Goal: Use online tool/utility: Utilize a website feature to perform a specific function

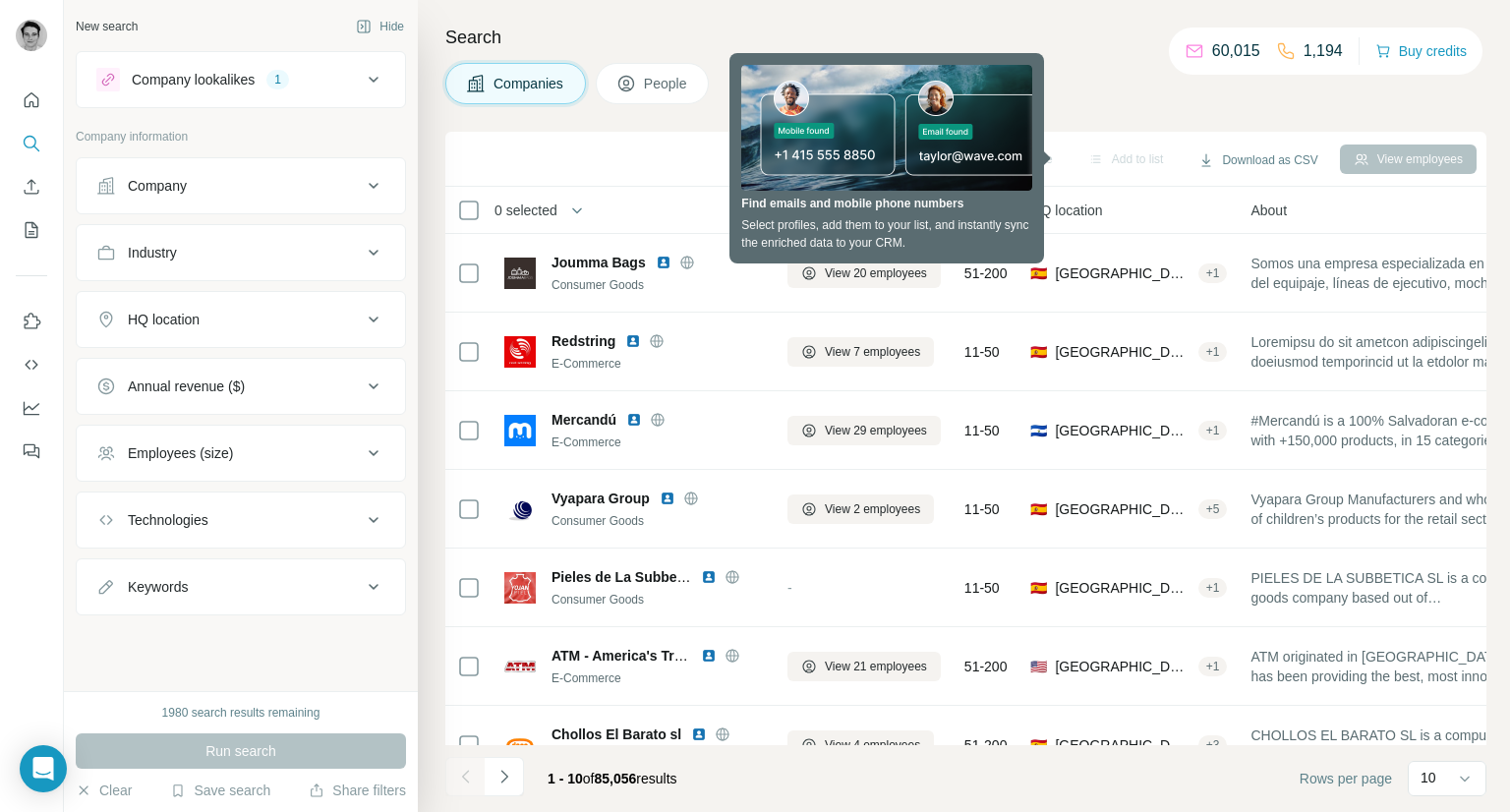
click at [215, 193] on div "Company" at bounding box center [229, 186] width 265 height 20
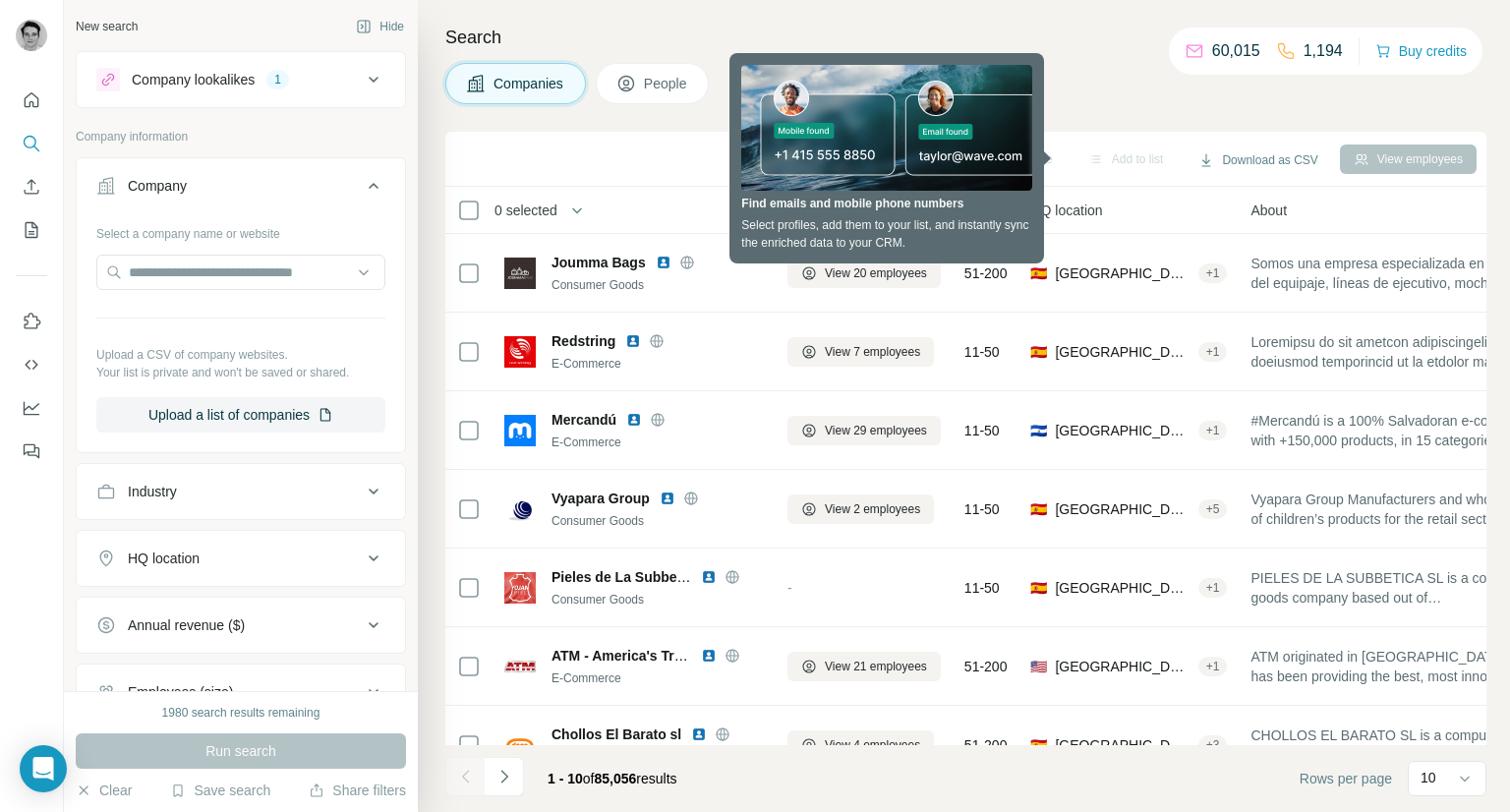
click at [259, 198] on button "Company" at bounding box center [241, 190] width 328 height 55
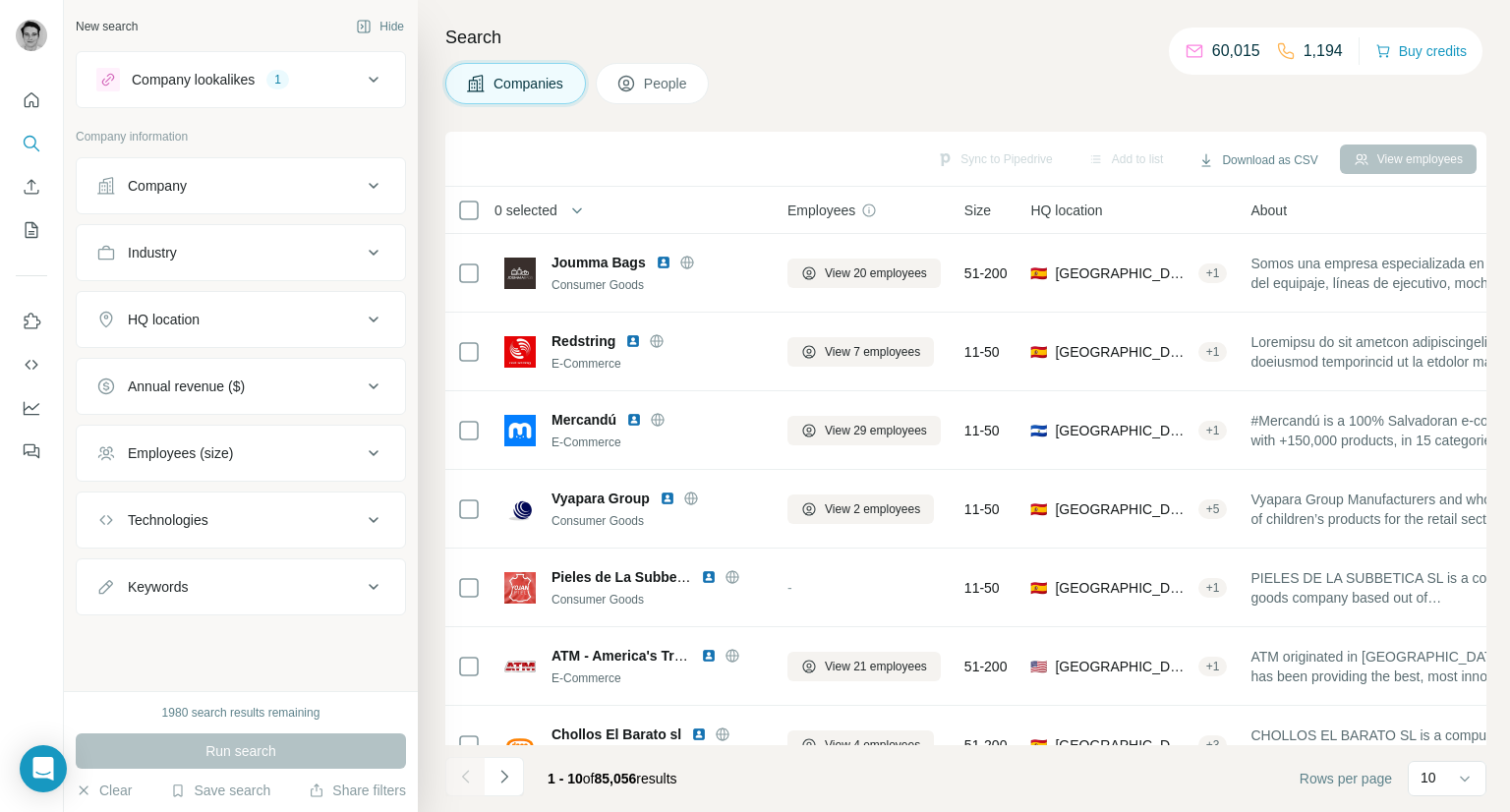
click at [223, 261] on div "Industry" at bounding box center [229, 253] width 265 height 20
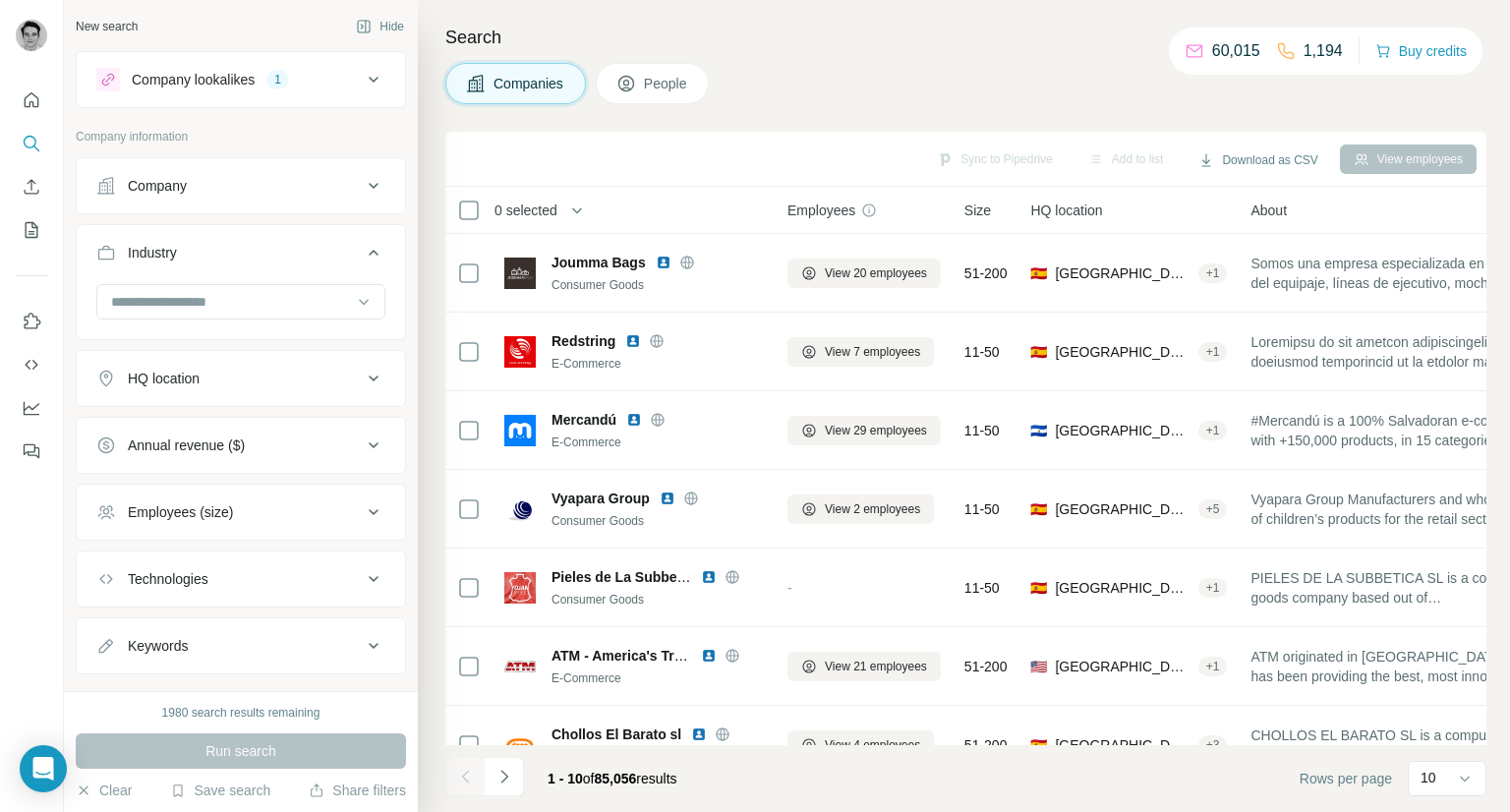
click at [224, 261] on div "Industry" at bounding box center [229, 253] width 265 height 20
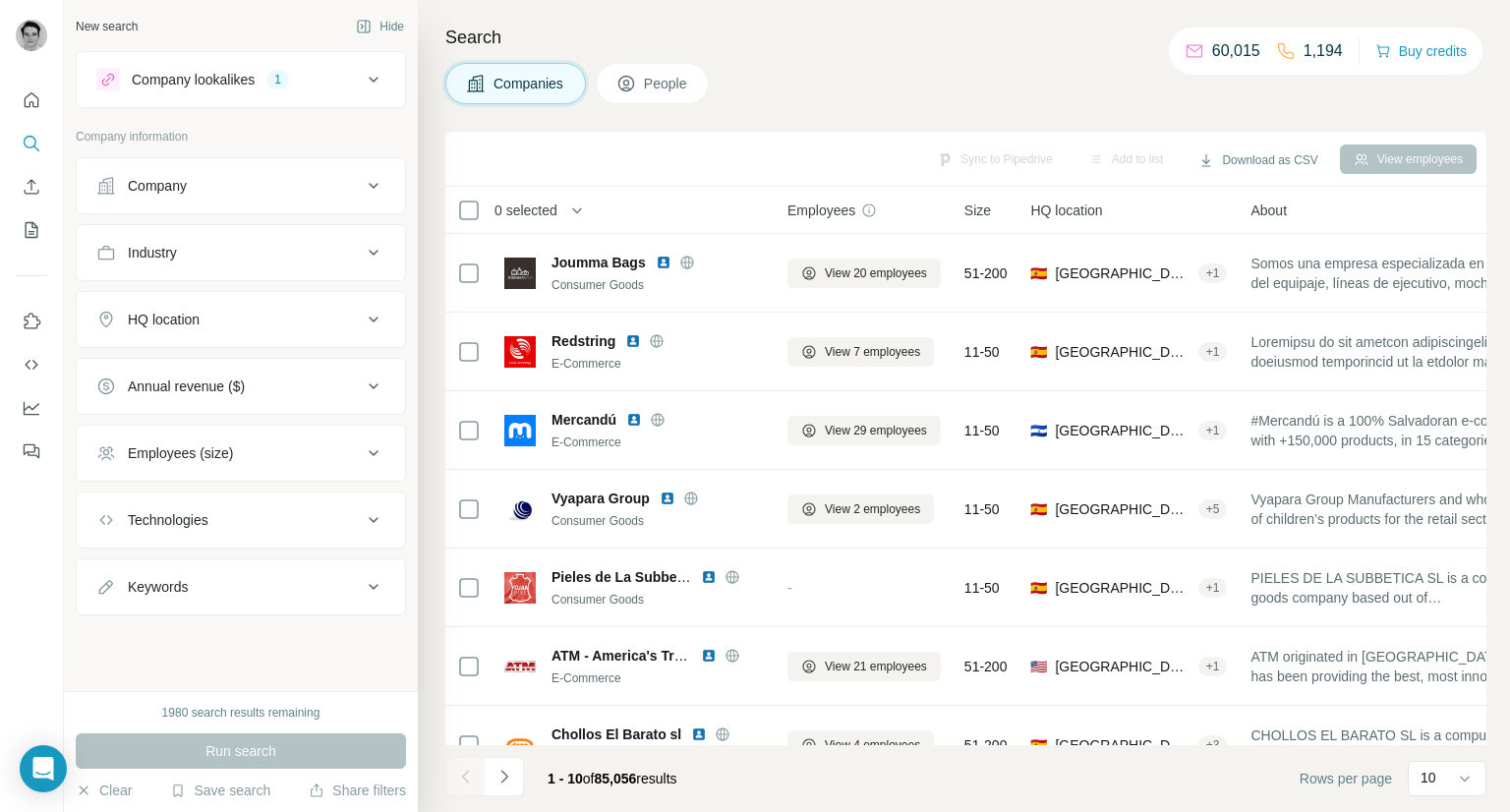
click at [260, 382] on div "Annual revenue ($)" at bounding box center [229, 386] width 265 height 20
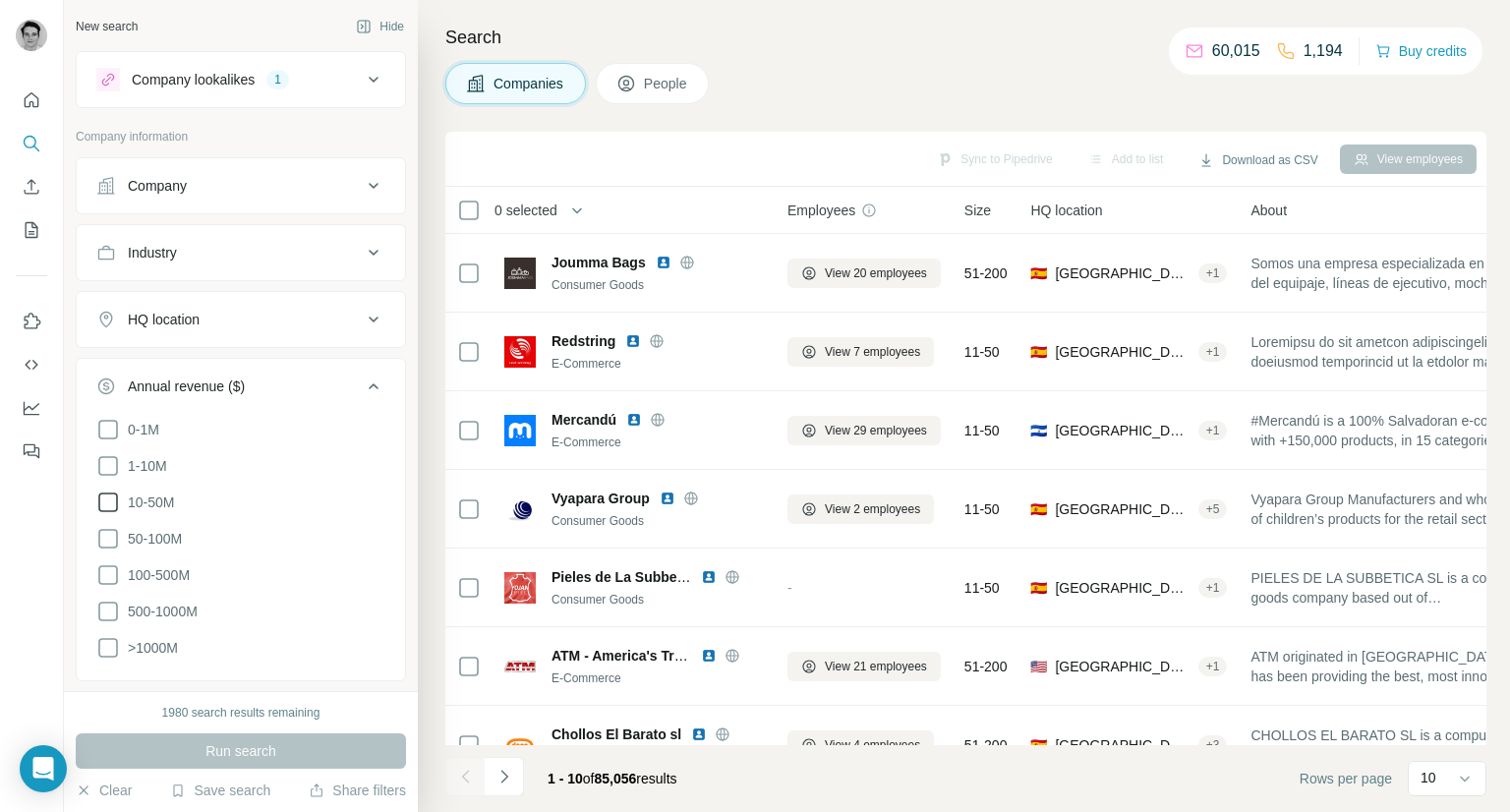
click at [104, 500] on icon at bounding box center [108, 502] width 24 height 24
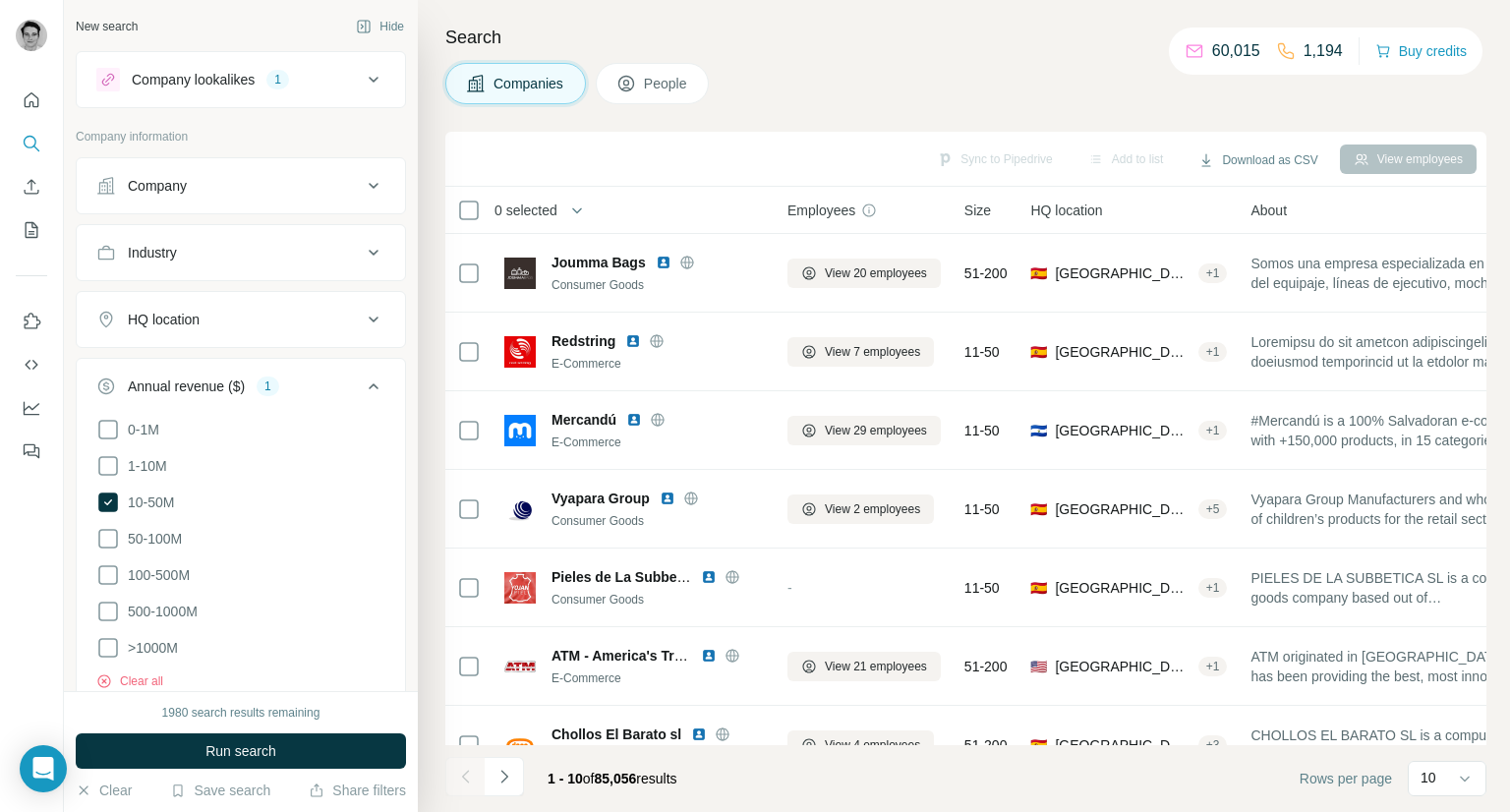
drag, startPoint x: 110, startPoint y: 539, endPoint x: 110, endPoint y: 551, distance: 12.0
click at [110, 540] on icon at bounding box center [108, 539] width 24 height 24
click at [108, 567] on icon at bounding box center [108, 575] width 24 height 24
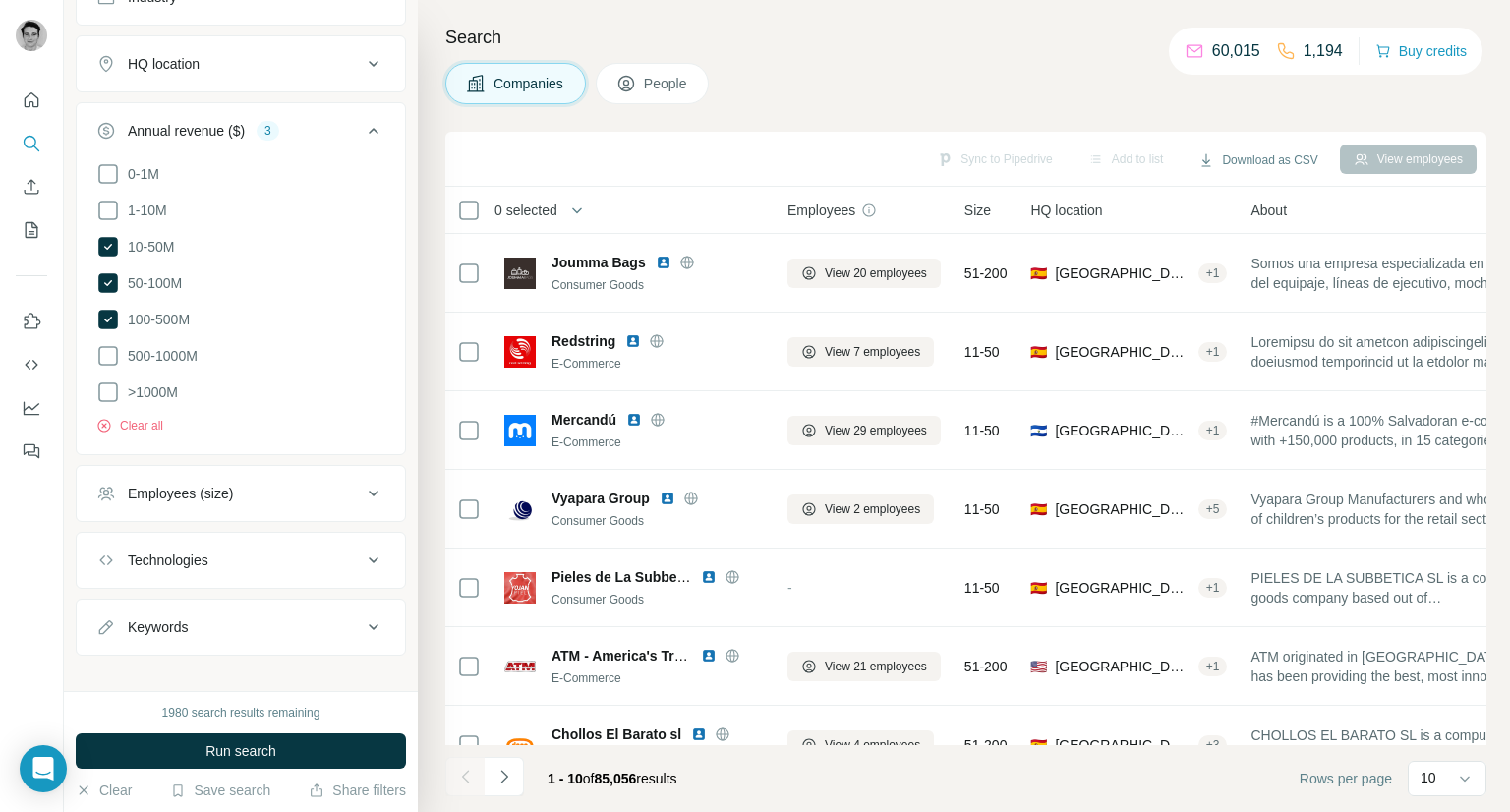
scroll to position [270, 0]
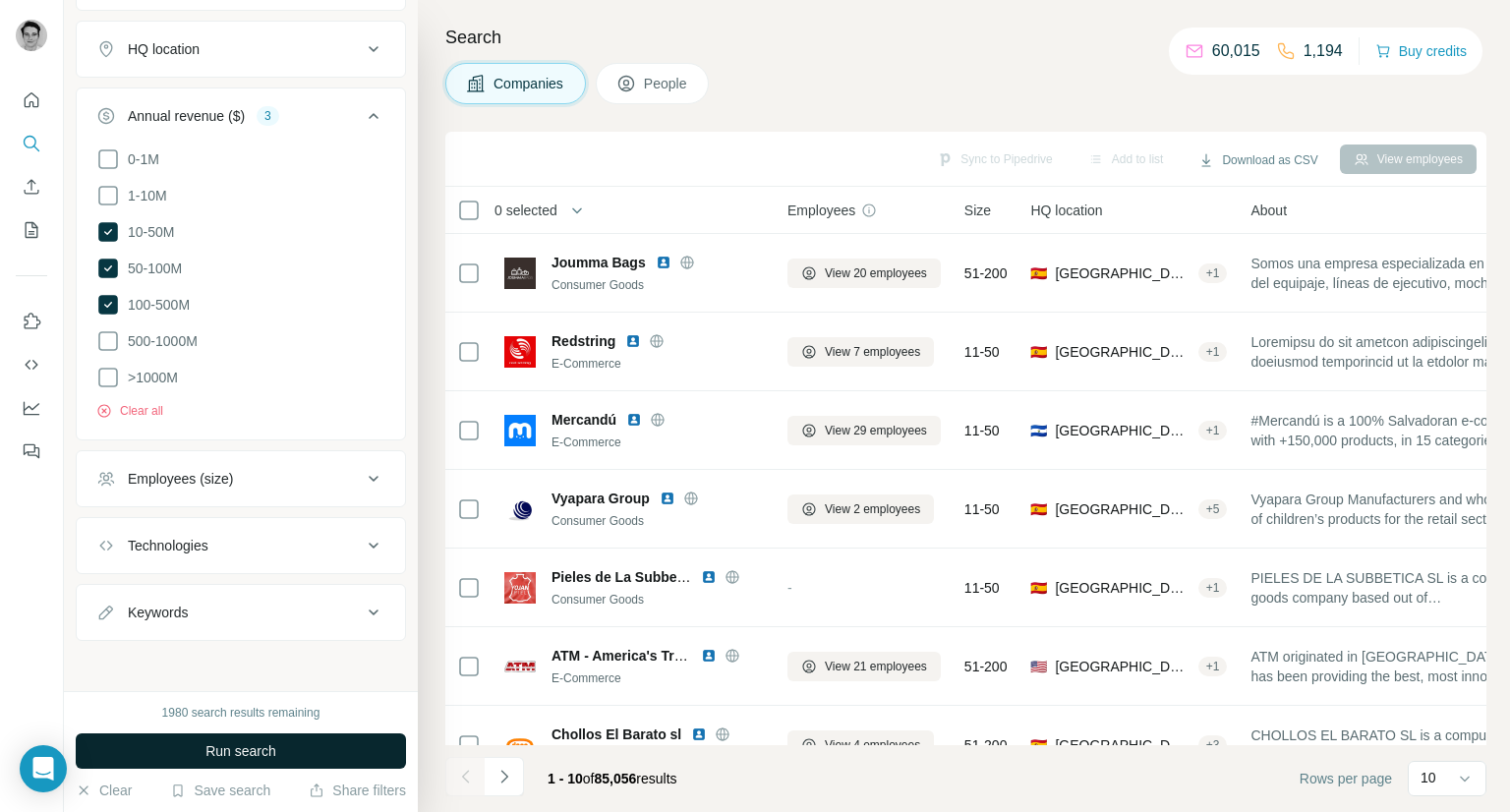
click at [267, 748] on span "Run search" at bounding box center [241, 751] width 71 height 20
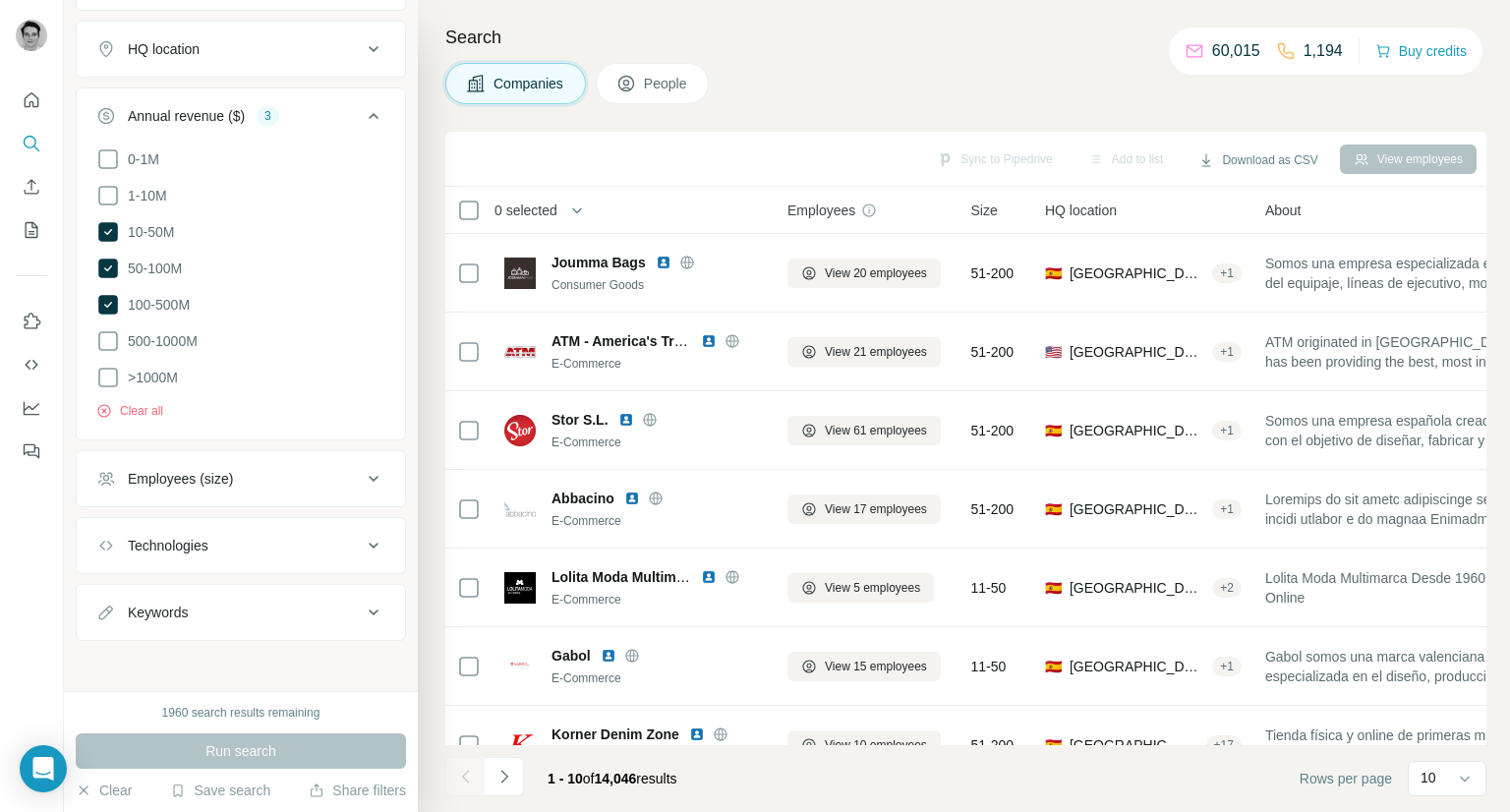
click at [277, 620] on button "Keywords" at bounding box center [241, 612] width 328 height 47
click at [246, 653] on input "text" at bounding box center [221, 662] width 250 height 35
type input "*******"
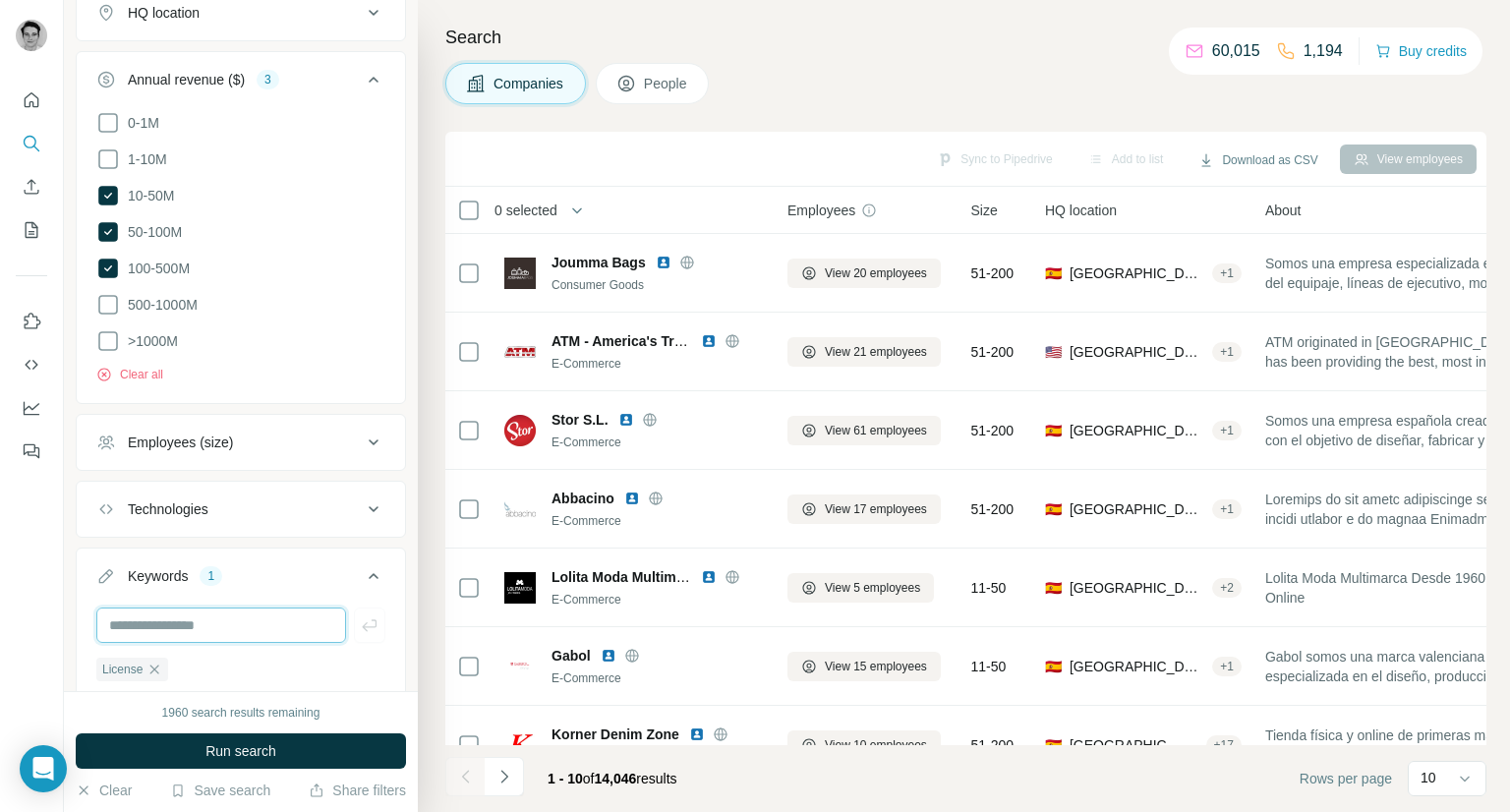
scroll to position [400, 0]
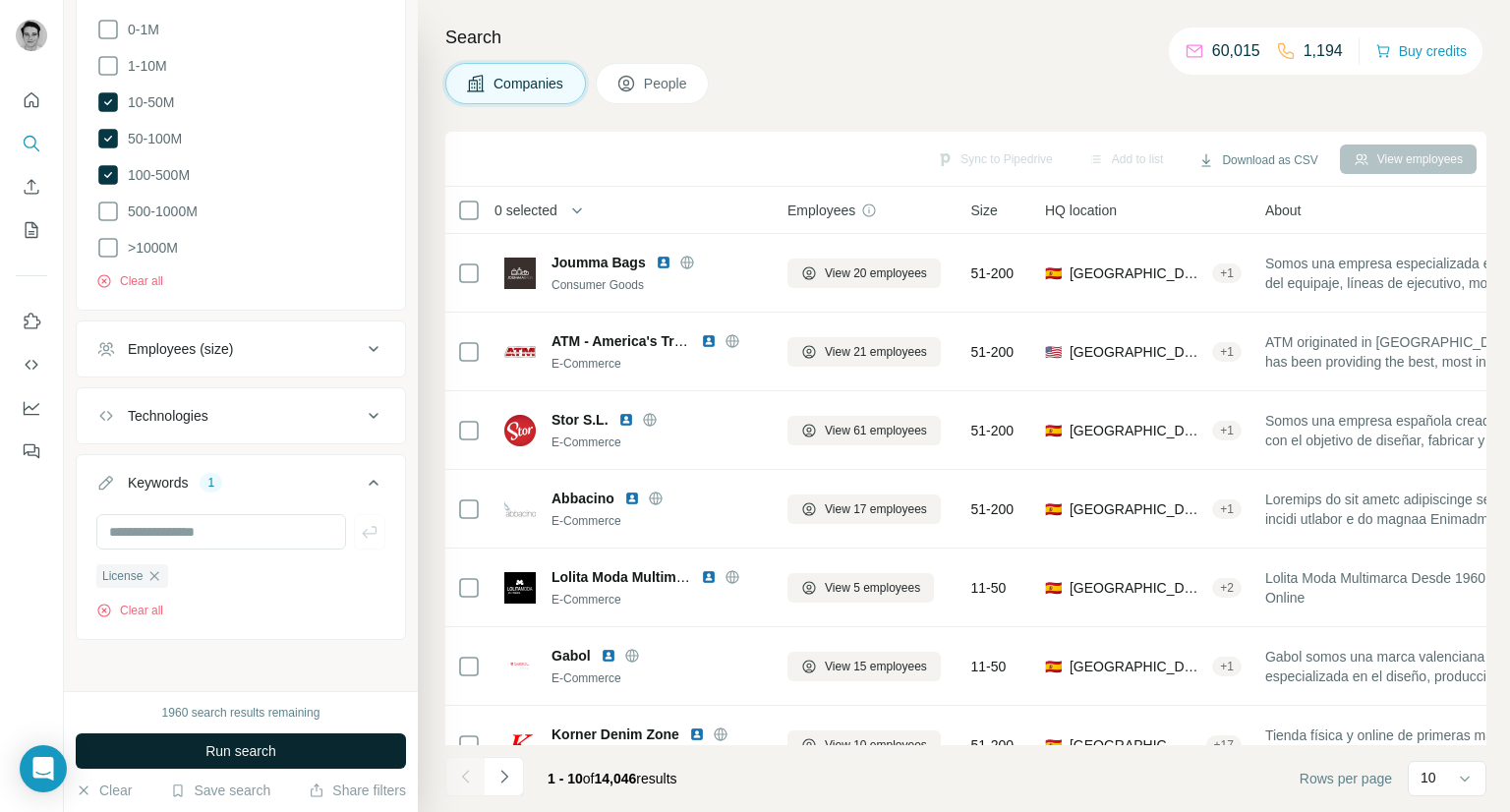
click at [277, 752] on button "Run search" at bounding box center [241, 751] width 330 height 35
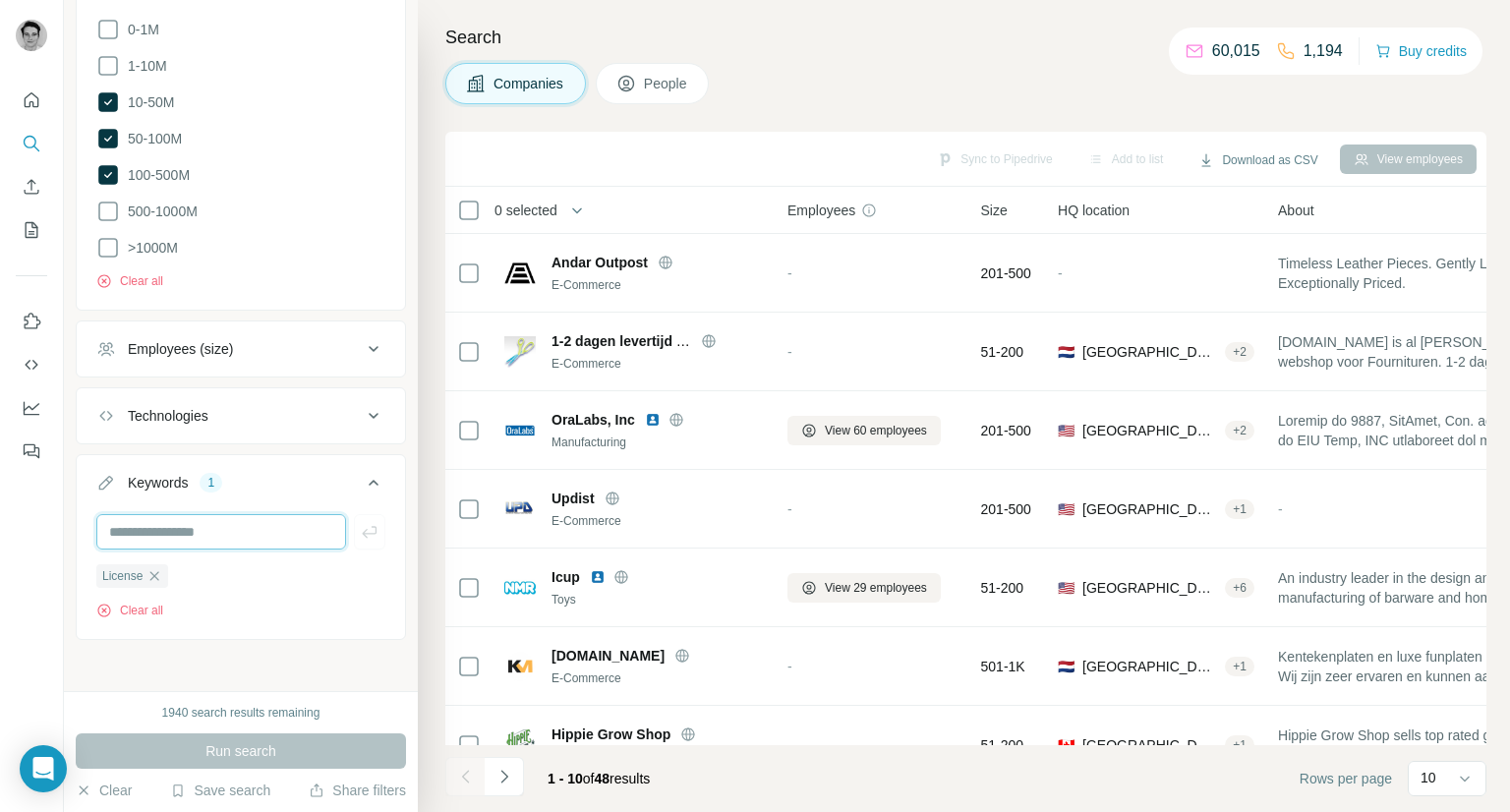
click at [211, 529] on input "text" at bounding box center [221, 532] width 250 height 35
type input "*********"
click at [130, 203] on span "500-1000M" at bounding box center [158, 211] width 78 height 20
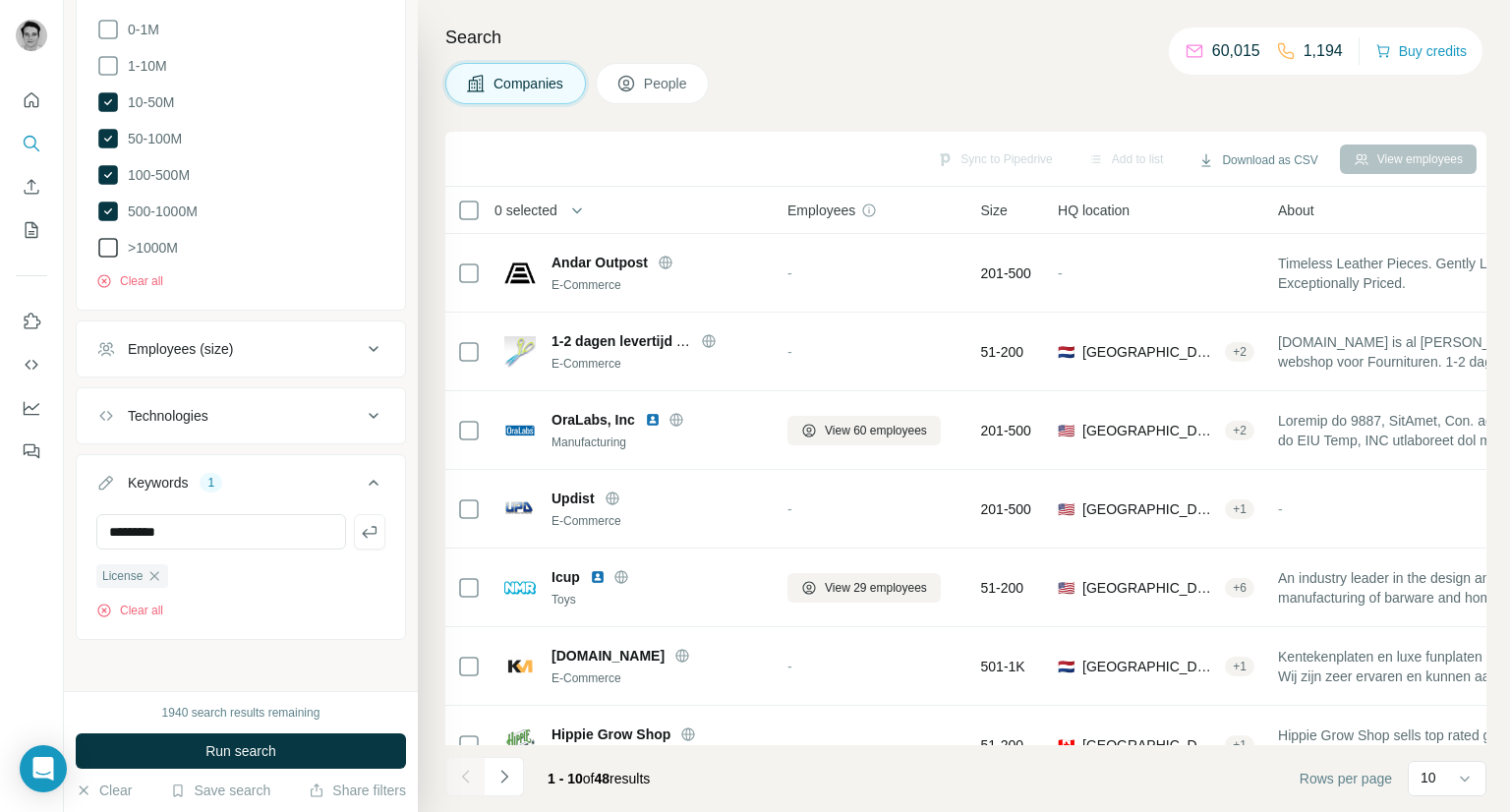
click at [104, 246] on icon at bounding box center [108, 248] width 24 height 24
click at [248, 743] on span "Run search" at bounding box center [241, 751] width 71 height 20
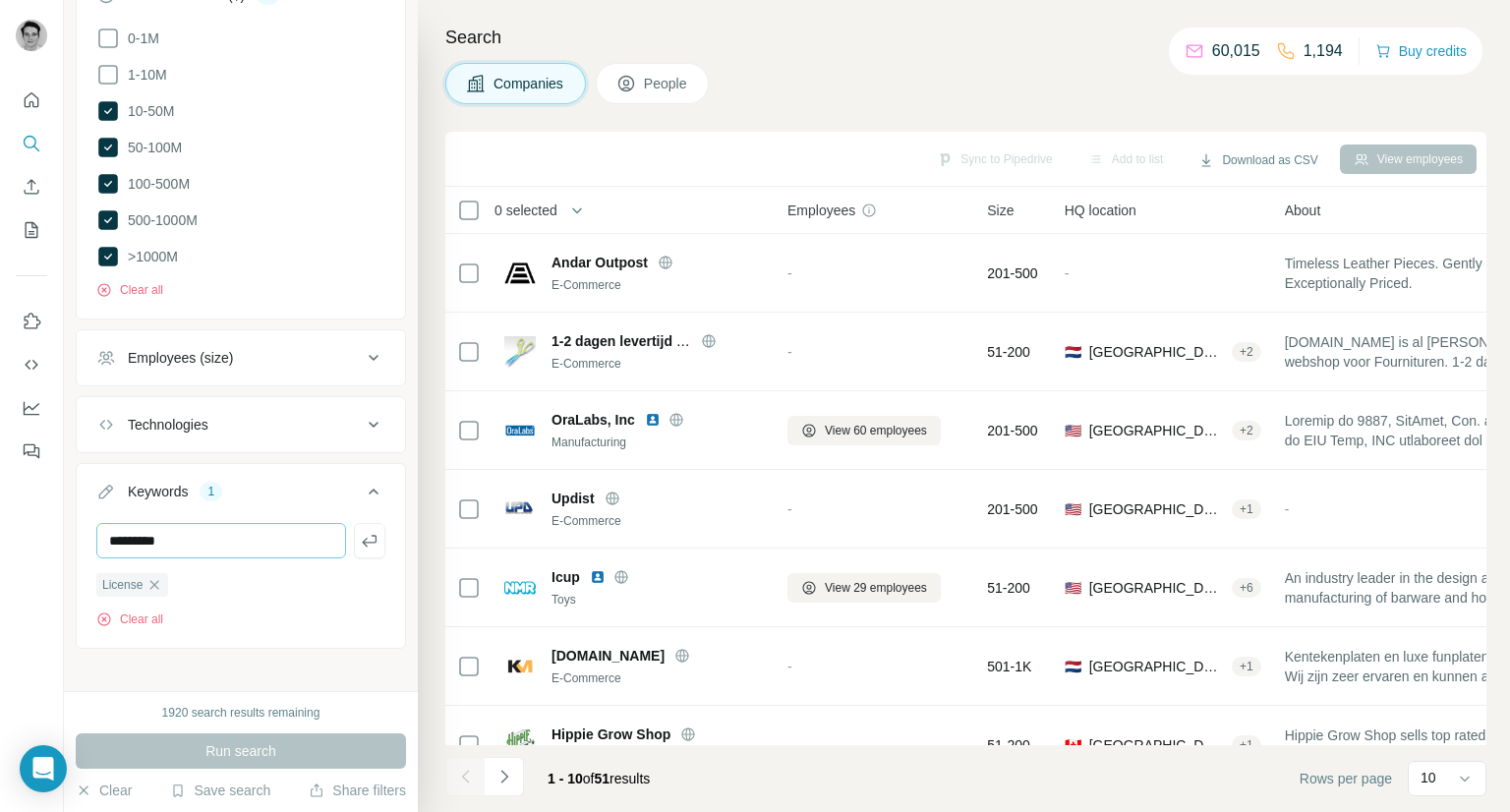
scroll to position [400, 0]
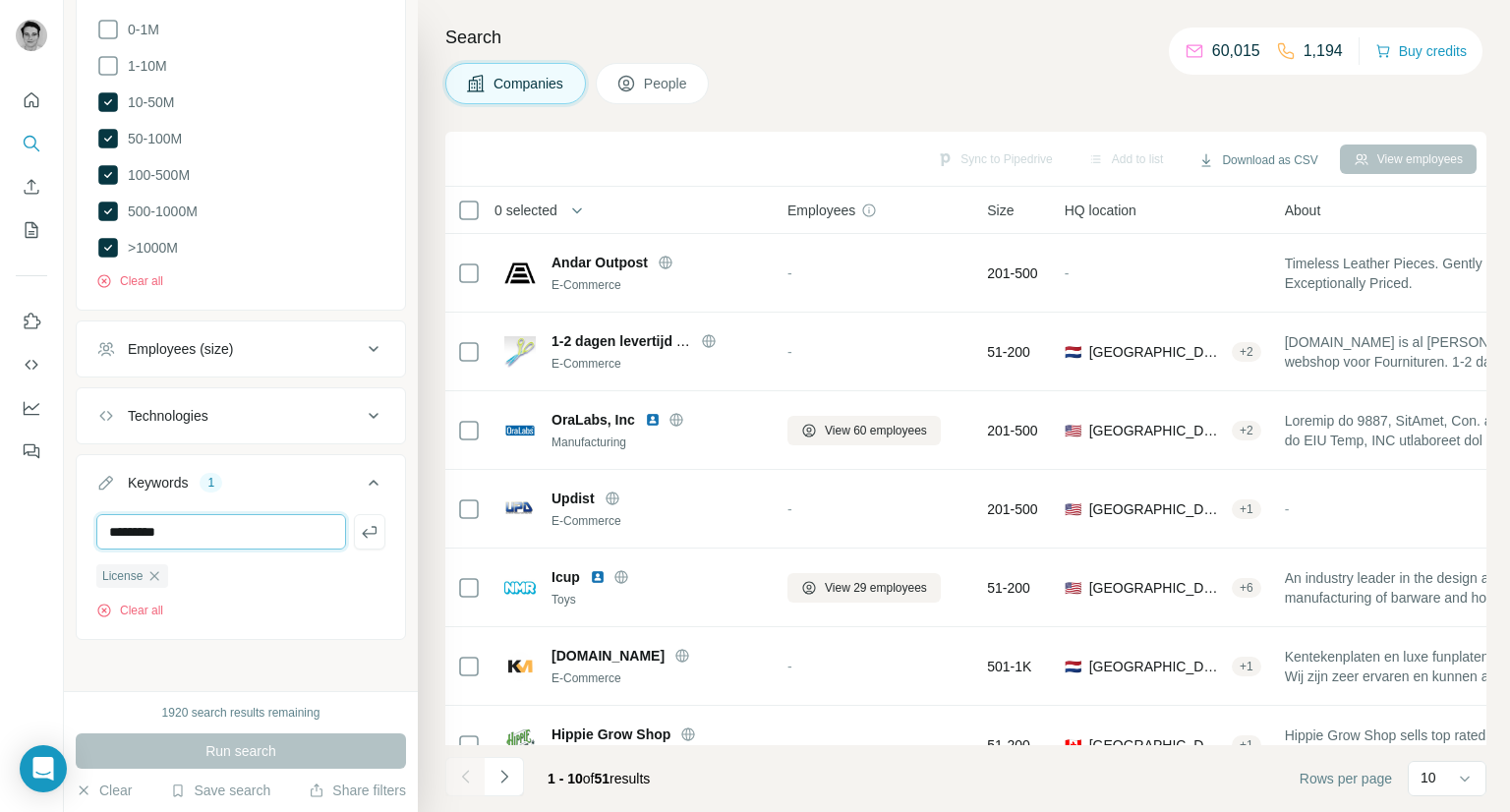
click at [228, 528] on input "*********" at bounding box center [221, 532] width 250 height 35
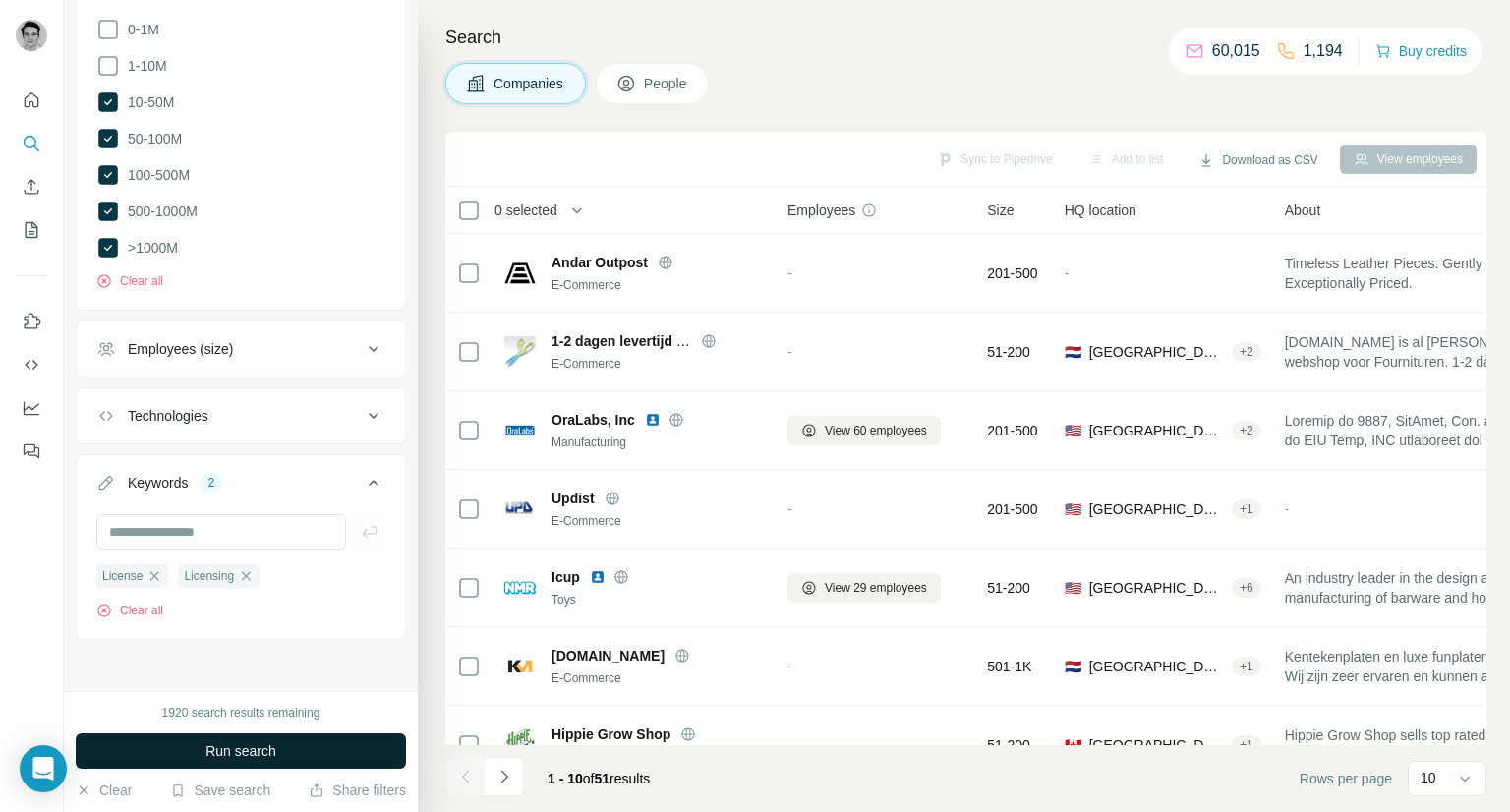
click at [257, 759] on span "Run search" at bounding box center [241, 751] width 71 height 20
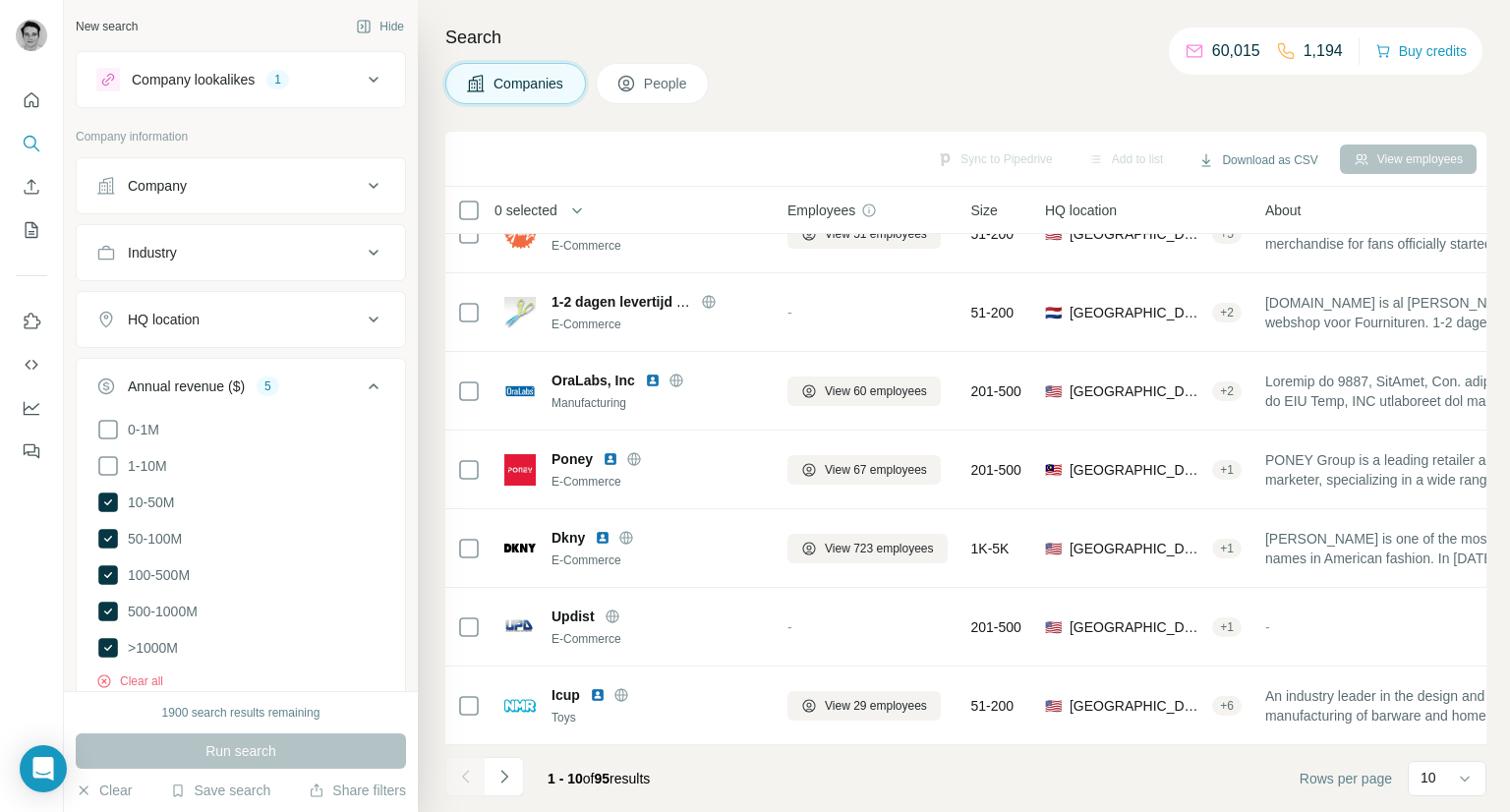
click at [255, 232] on button "Industry" at bounding box center [241, 253] width 328 height 47
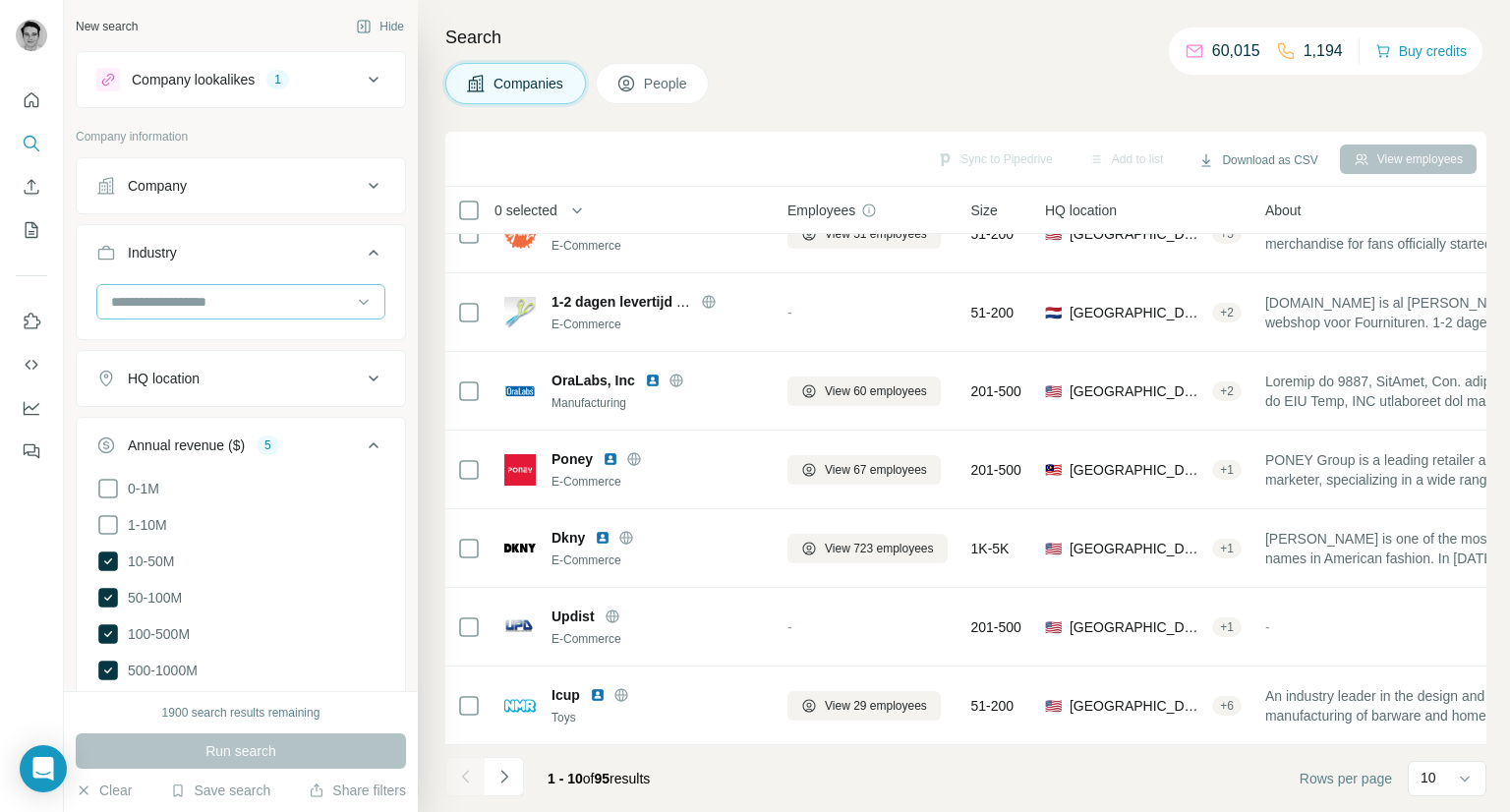
click at [302, 304] on input at bounding box center [230, 302] width 243 height 22
click at [307, 291] on input at bounding box center [230, 302] width 243 height 22
click at [277, 244] on div "Industry" at bounding box center [229, 253] width 265 height 20
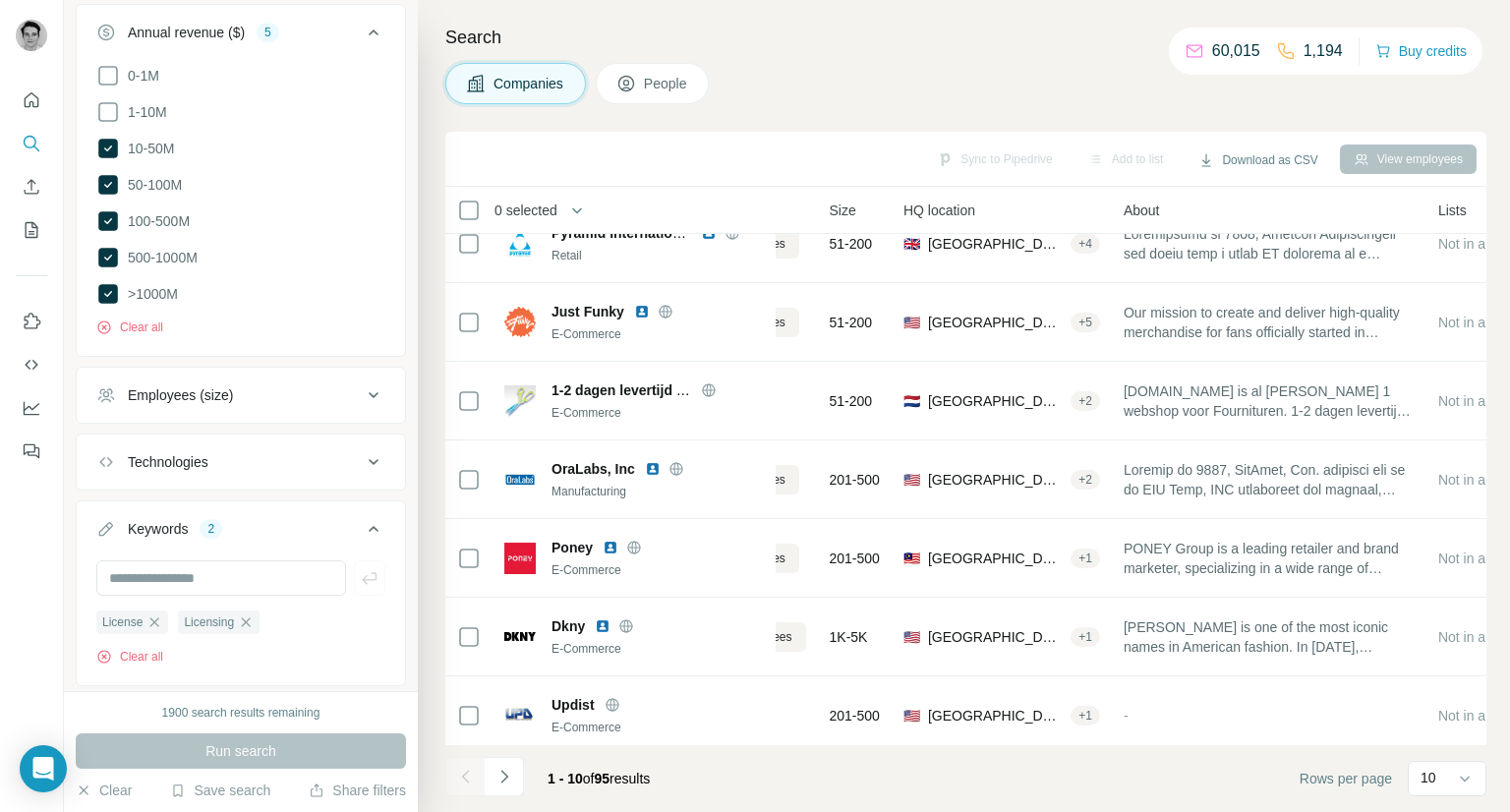
scroll to position [197, 0]
